Goal: Find specific page/section: Find specific page/section

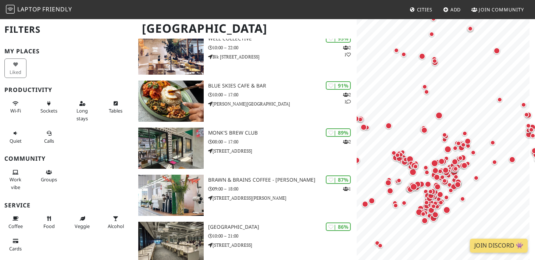
scroll to position [123, 0]
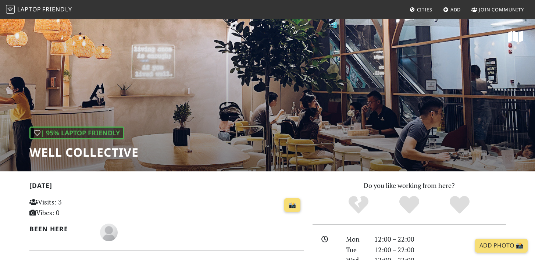
click at [470, 154] on div "| 95% Laptop Friendly Well Collective" at bounding box center [267, 94] width 535 height 153
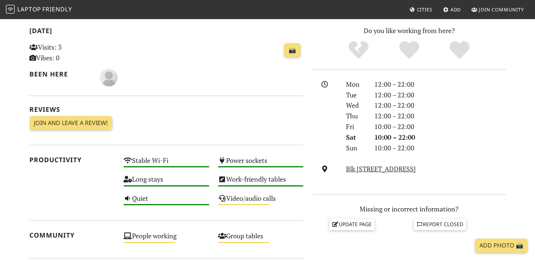
scroll to position [159, 0]
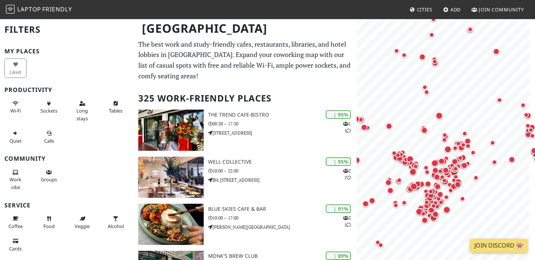
scroll to position [123, 0]
